Goal: Check status: Check status

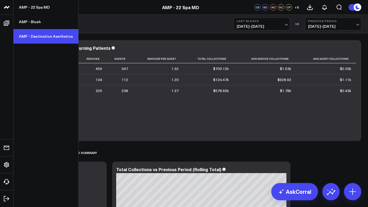
click at [30, 38] on link "AMP - Destination Aesthetics" at bounding box center [45, 36] width 65 height 15
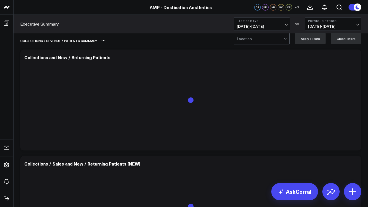
scroll to position [8, 0]
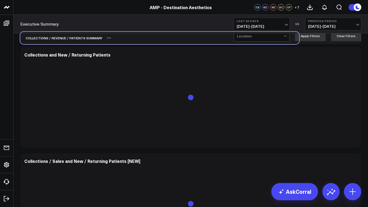
click at [250, 42] on div "Collections / revenue / patients summary" at bounding box center [159, 38] width 278 height 12
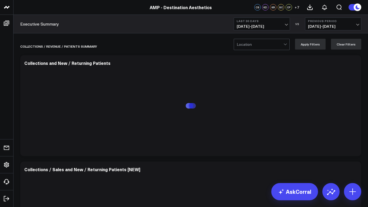
scroll to position [0, 0]
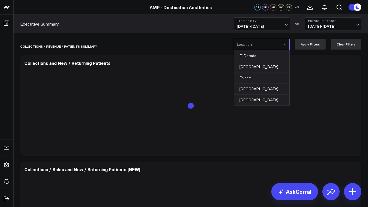
click at [288, 44] on div at bounding box center [285, 44] width 5 height 11
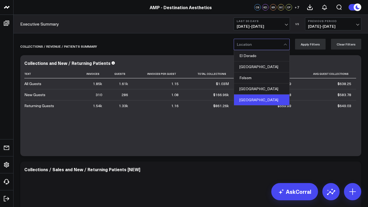
click at [246, 95] on div "[GEOGRAPHIC_DATA]" at bounding box center [261, 100] width 55 height 11
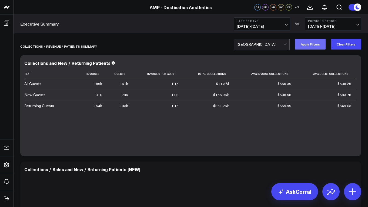
click at [310, 46] on button "Apply Filters" at bounding box center [310, 44] width 30 height 11
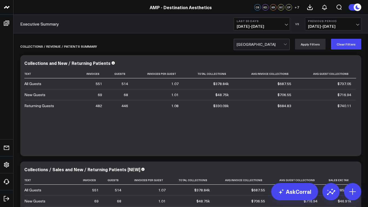
click at [284, 24] on button "Last 30 Days [DATE] - [DATE]" at bounding box center [261, 24] width 56 height 13
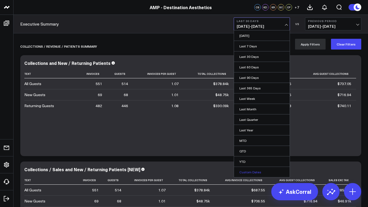
click at [250, 171] on link "Custom Dates" at bounding box center [262, 172] width 56 height 10
select select "8"
select select "2025"
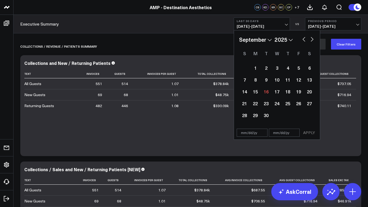
click at [302, 40] on button "button" at bounding box center [303, 39] width 5 height 6
select select "7"
select select "2025"
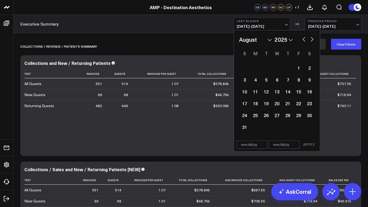
click at [302, 40] on button "button" at bounding box center [303, 39] width 5 height 6
select select "6"
select select "2025"
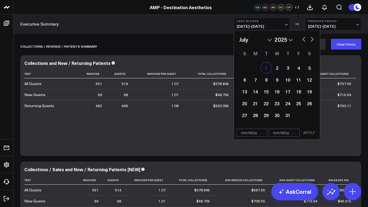
click at [267, 70] on div "1" at bounding box center [265, 68] width 11 height 11
type input "[DATE]"
select select "6"
select select "2025"
click at [310, 41] on button "button" at bounding box center [311, 39] width 5 height 6
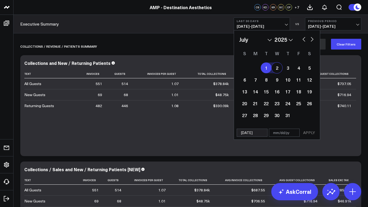
select select "7"
select select "2025"
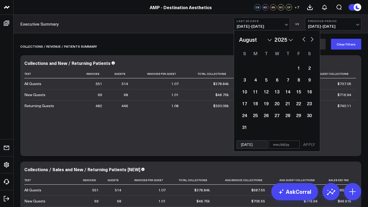
click at [310, 41] on button "button" at bounding box center [311, 39] width 5 height 6
select select "8"
select select "2025"
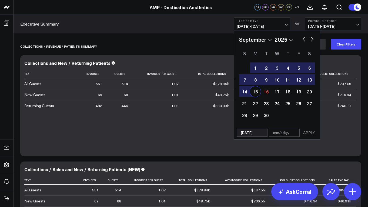
click at [256, 91] on div "15" at bounding box center [255, 91] width 11 height 11
type input "[DATE]"
select select "8"
select select "2025"
click at [308, 131] on button "APPLY" at bounding box center [309, 133] width 16 height 8
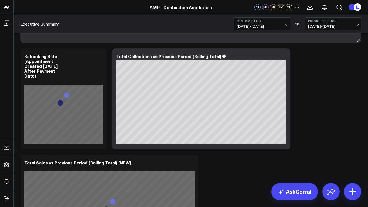
scroll to position [220, 0]
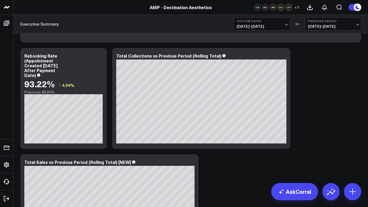
click at [358, 25] on button "Previous Period [DATE] - [DATE]" at bounding box center [333, 24] width 56 height 13
click at [317, 76] on link "Custom Dates" at bounding box center [333, 78] width 56 height 10
select select "8"
select select "2025"
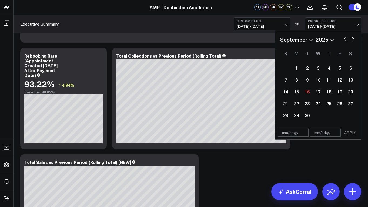
click at [342, 42] on button "button" at bounding box center [344, 39] width 5 height 6
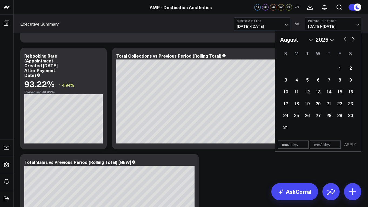
click at [342, 42] on button "button" at bounding box center [344, 39] width 5 height 6
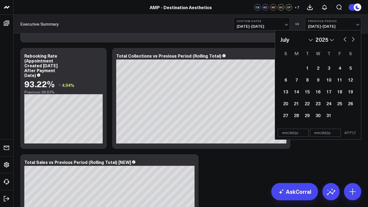
click at [342, 42] on button "button" at bounding box center [344, 39] width 5 height 6
select select "5"
select select "2025"
click at [353, 43] on div "January February March April May June July August September October November [D…" at bounding box center [318, 40] width 76 height 8
click at [353, 39] on button "button" at bounding box center [352, 39] width 5 height 6
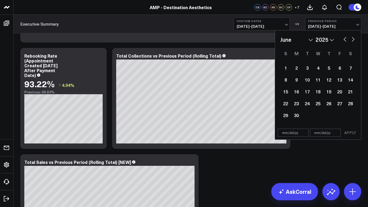
select select "6"
select select "2025"
click at [306, 66] on div "1" at bounding box center [306, 68] width 11 height 11
select select "6"
select select "2025"
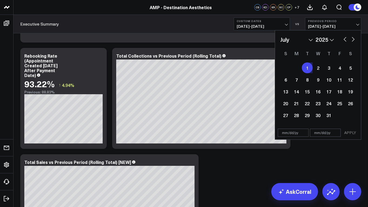
type input "[DATE]"
click at [331, 45] on div "January February March April May June July August September October November [D…" at bounding box center [318, 79] width 76 height 86
select select "6"
select select "2024"
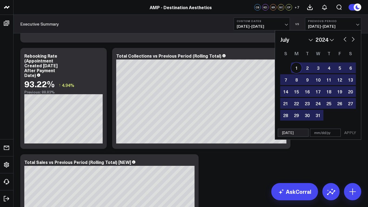
click at [294, 69] on div "1" at bounding box center [296, 68] width 11 height 11
type input "[DATE]"
select select "6"
select select "2024"
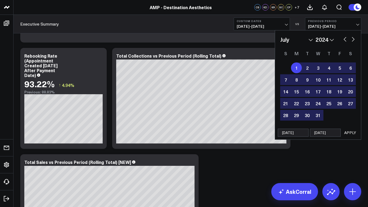
click at [352, 42] on button "button" at bounding box center [352, 39] width 5 height 6
select select "7"
select select "2024"
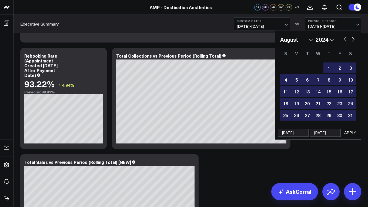
click at [352, 42] on button "button" at bounding box center [352, 39] width 5 height 6
select select "8"
select select "2024"
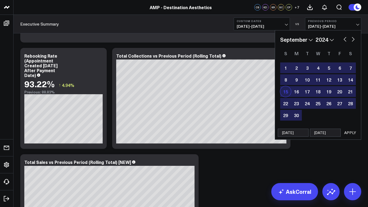
click at [284, 93] on div "15" at bounding box center [285, 91] width 11 height 11
type input "[DATE]"
select select "8"
select select "2024"
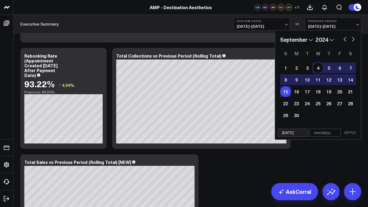
click at [344, 42] on button "button" at bounding box center [344, 39] width 5 height 6
select select "6"
select select "2024"
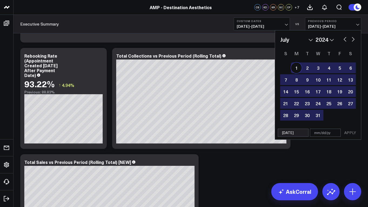
click at [296, 68] on div "1" at bounding box center [296, 68] width 11 height 11
type input "[DATE]"
select select "6"
select select "2024"
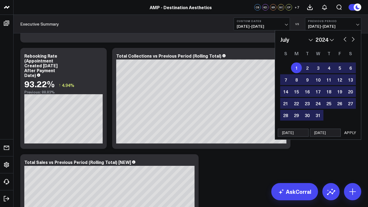
click at [349, 134] on button "APPLY" at bounding box center [350, 133] width 16 height 8
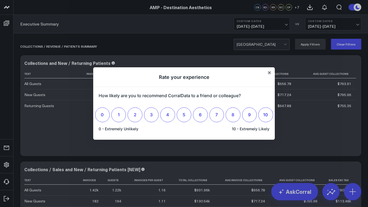
click at [268, 72] on icon "Close" at bounding box center [269, 73] width 3 height 3
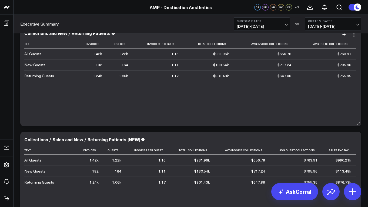
scroll to position [30, 0]
click at [354, 24] on button "Custom Dates [DATE] - [DATE]" at bounding box center [333, 24] width 56 height 13
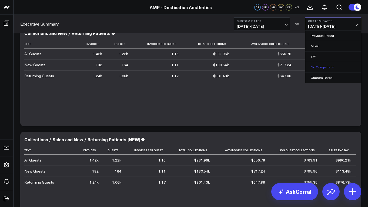
click at [330, 69] on link "No Comparison" at bounding box center [333, 67] width 56 height 10
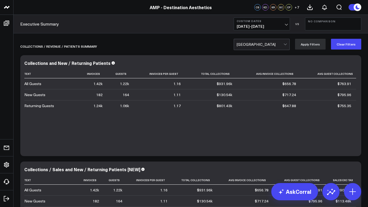
click at [336, 26] on button "No Comparison" at bounding box center [333, 24] width 56 height 13
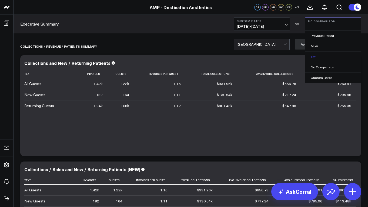
click at [322, 58] on link "YoY" at bounding box center [333, 57] width 56 height 10
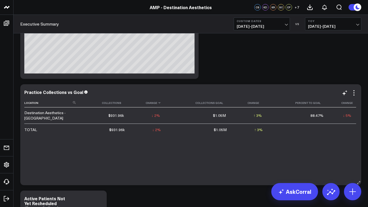
scroll to position [610, 0]
